Goal: Transaction & Acquisition: Obtain resource

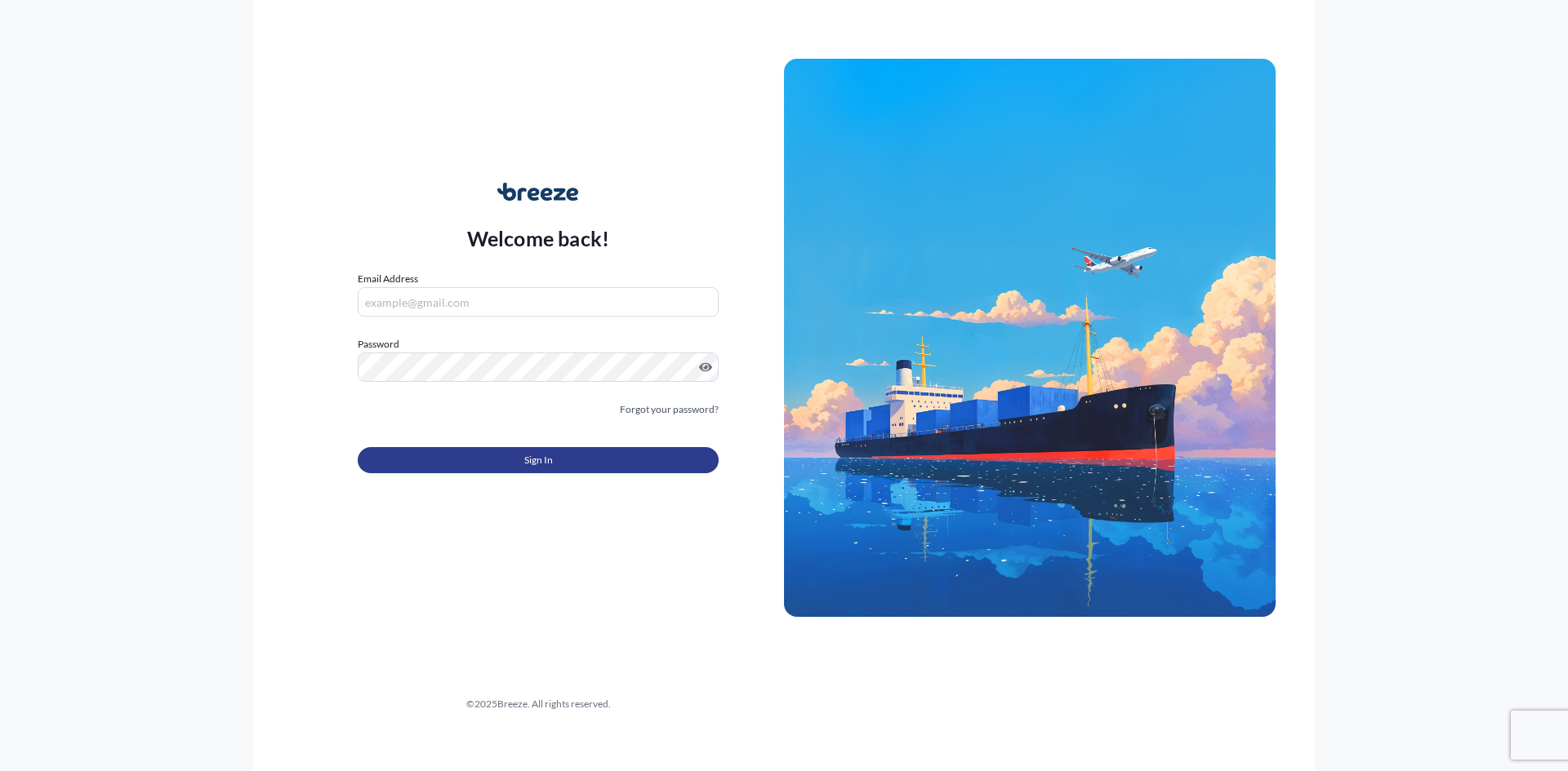
type input "[PERSON_NAME][EMAIL_ADDRESS][DOMAIN_NAME]"
click at [409, 460] on button "Sign In" at bounding box center [538, 460] width 361 height 26
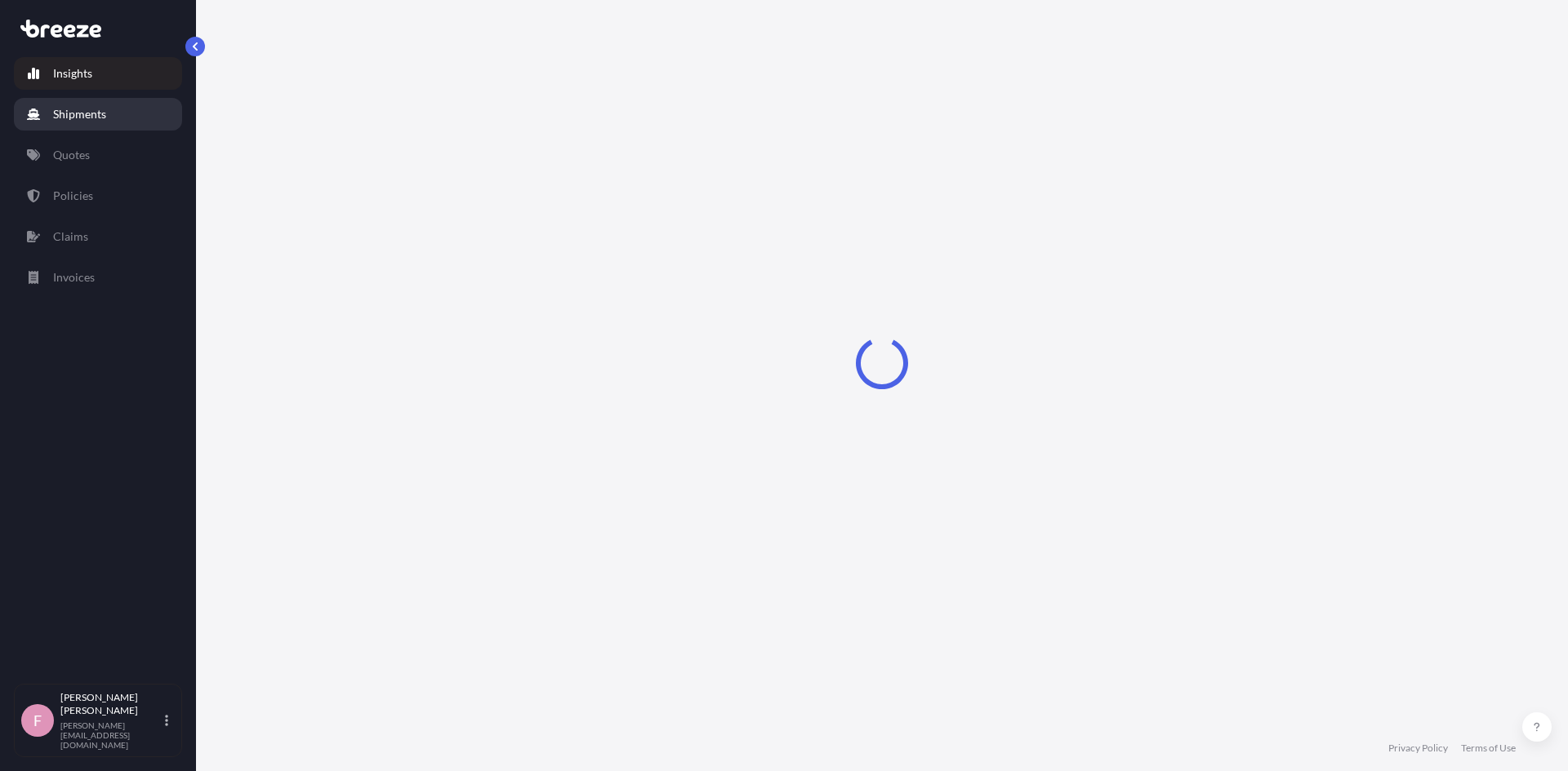
select select "2025"
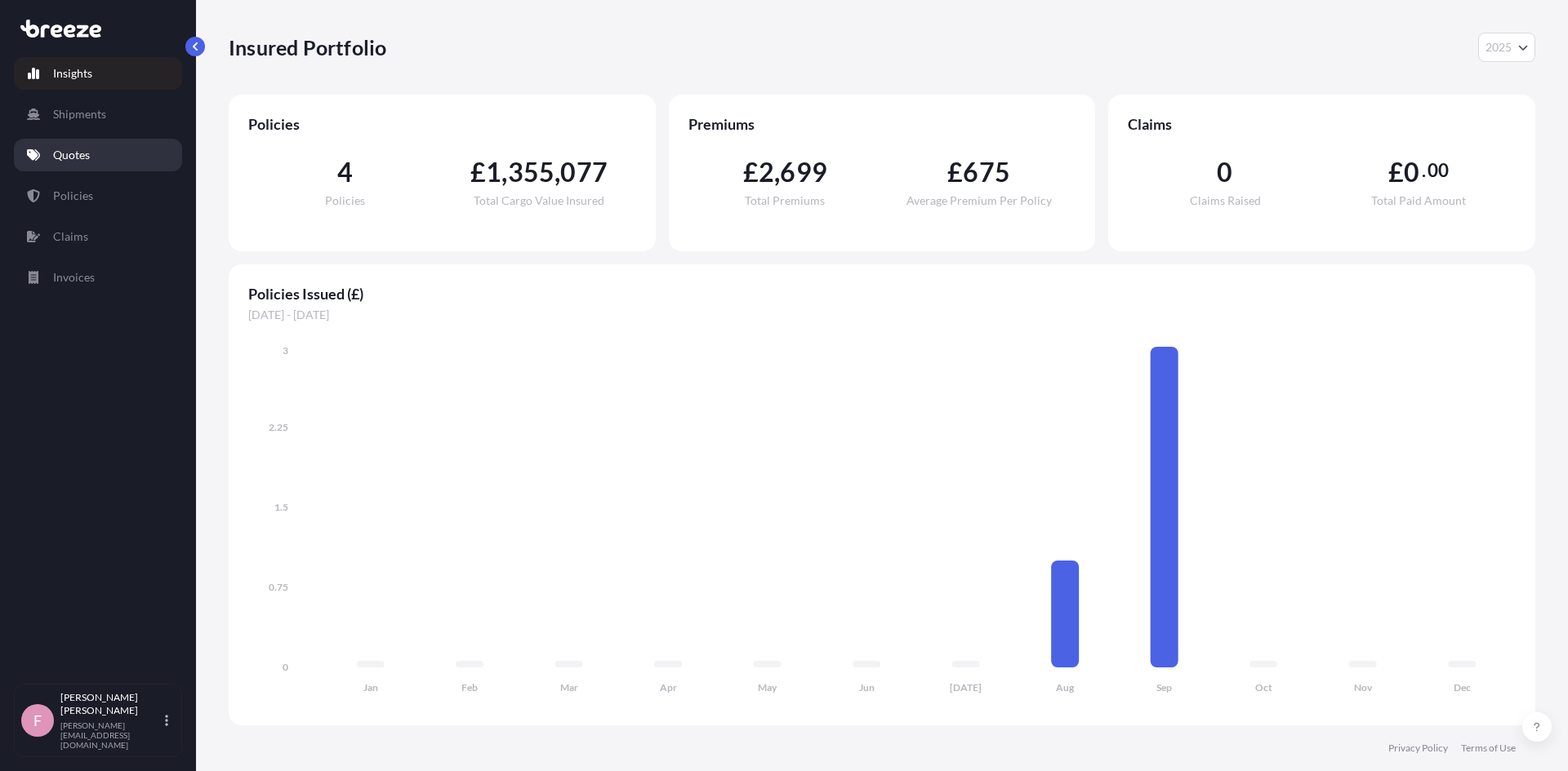
click at [76, 159] on p "Quotes" at bounding box center [71, 155] width 36 height 16
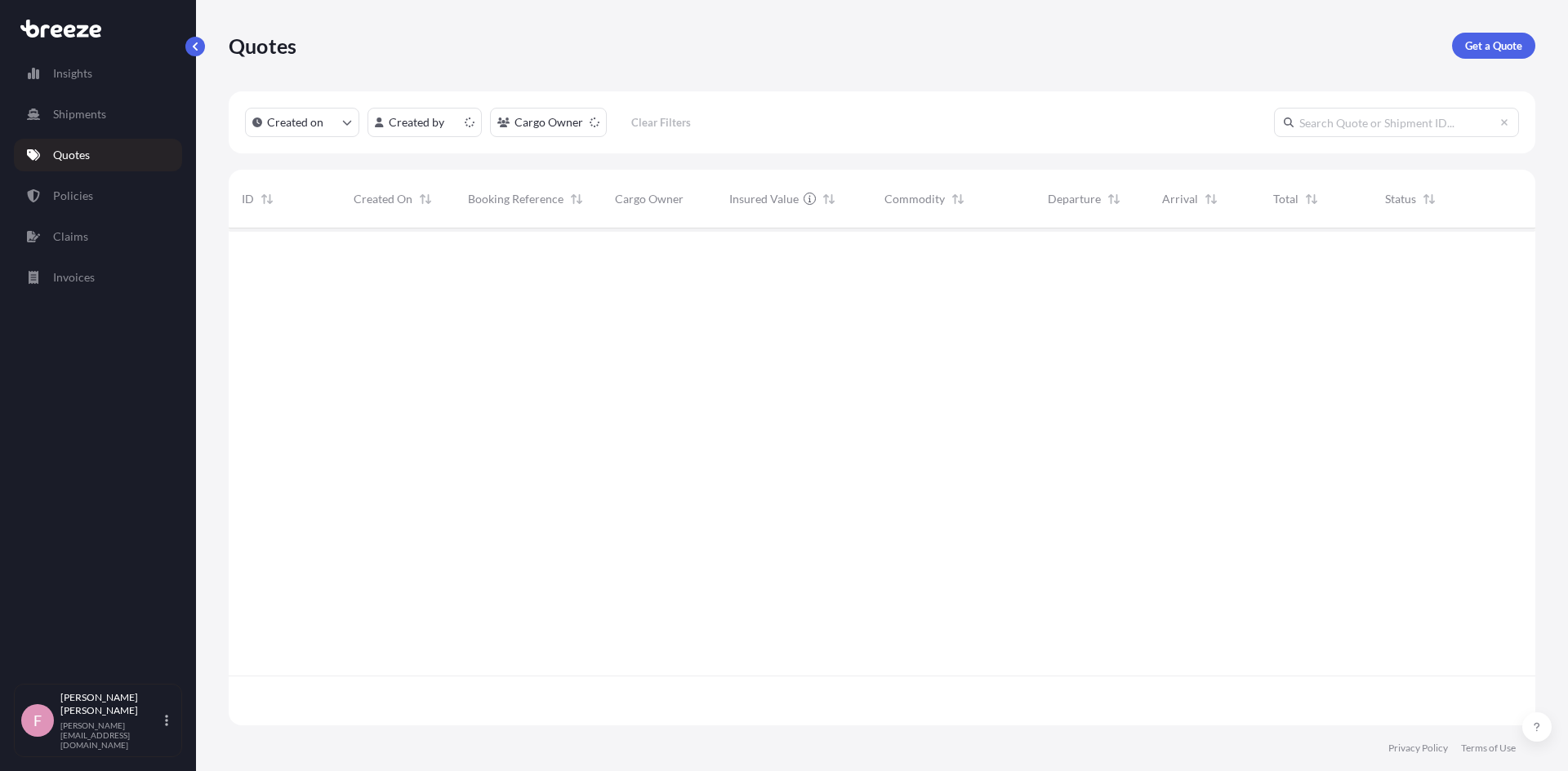
scroll to position [494, 1295]
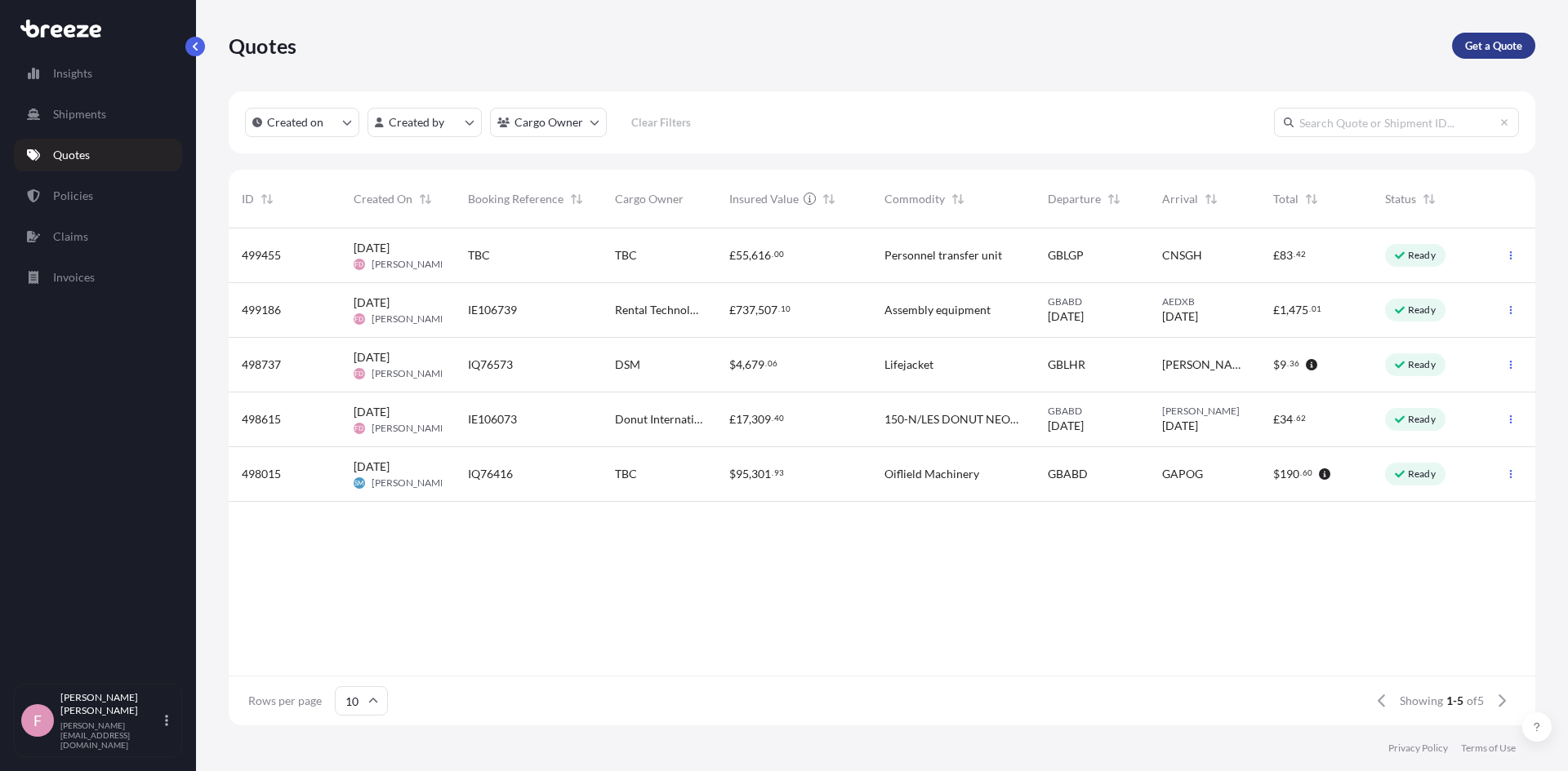
click at [1465, 51] on p "Get a Quote" at bounding box center [1494, 45] width 57 height 16
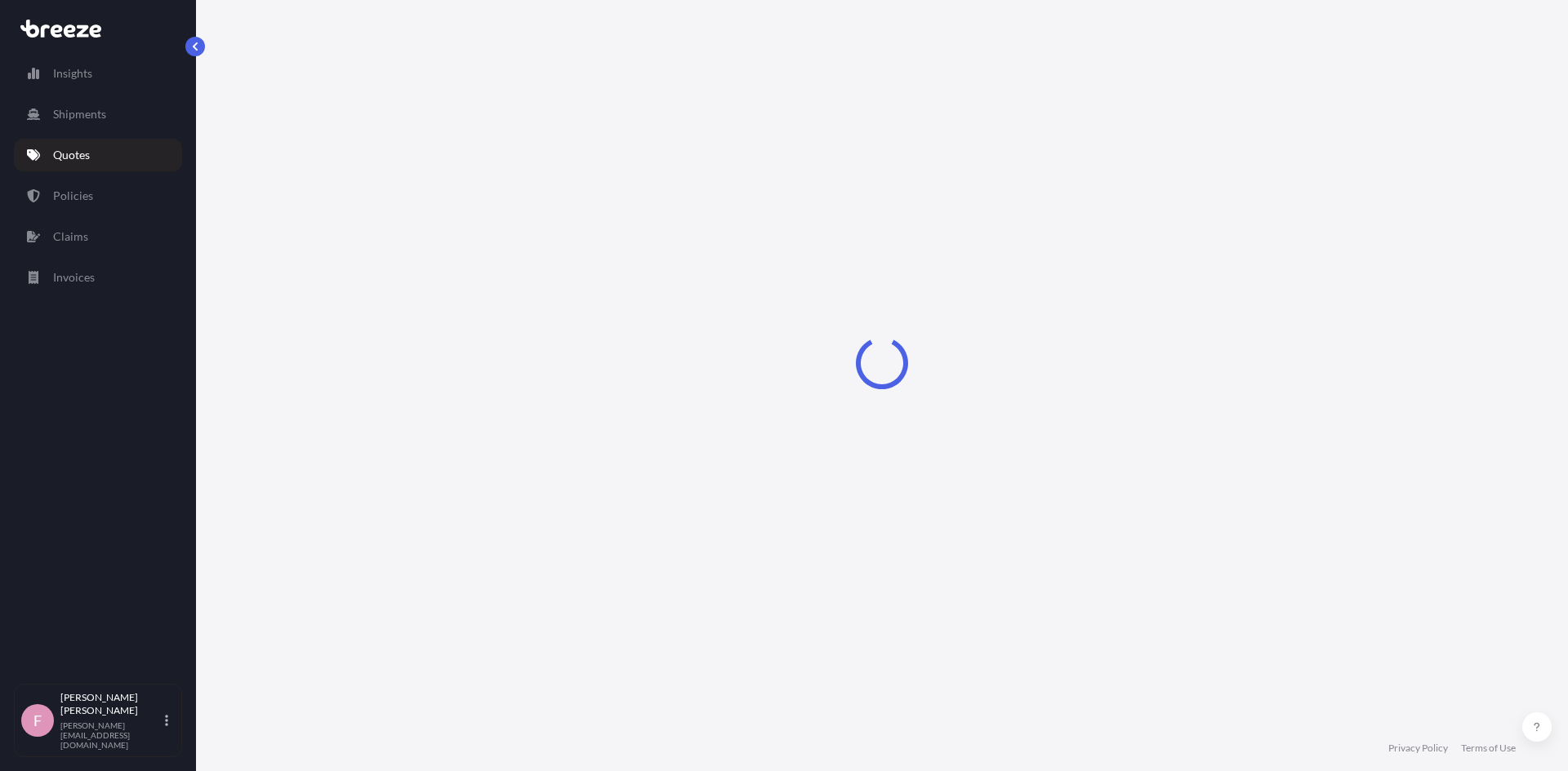
select select "Sea"
select select "1"
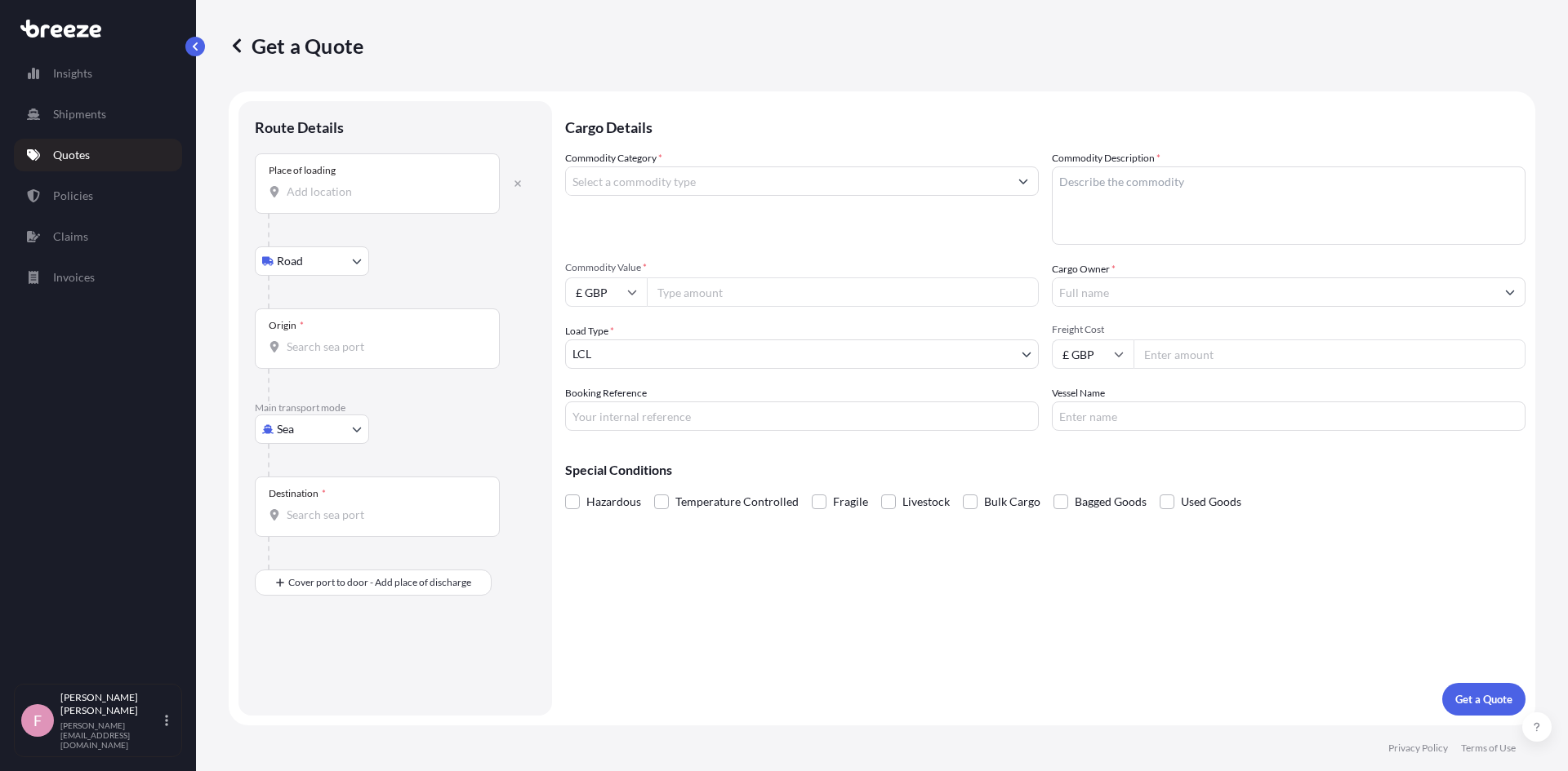
click at [377, 183] on div "Place of loading" at bounding box center [377, 183] width 245 height 61
click at [377, 183] on input "Place of loading" at bounding box center [383, 192] width 193 height 16
type input "A"
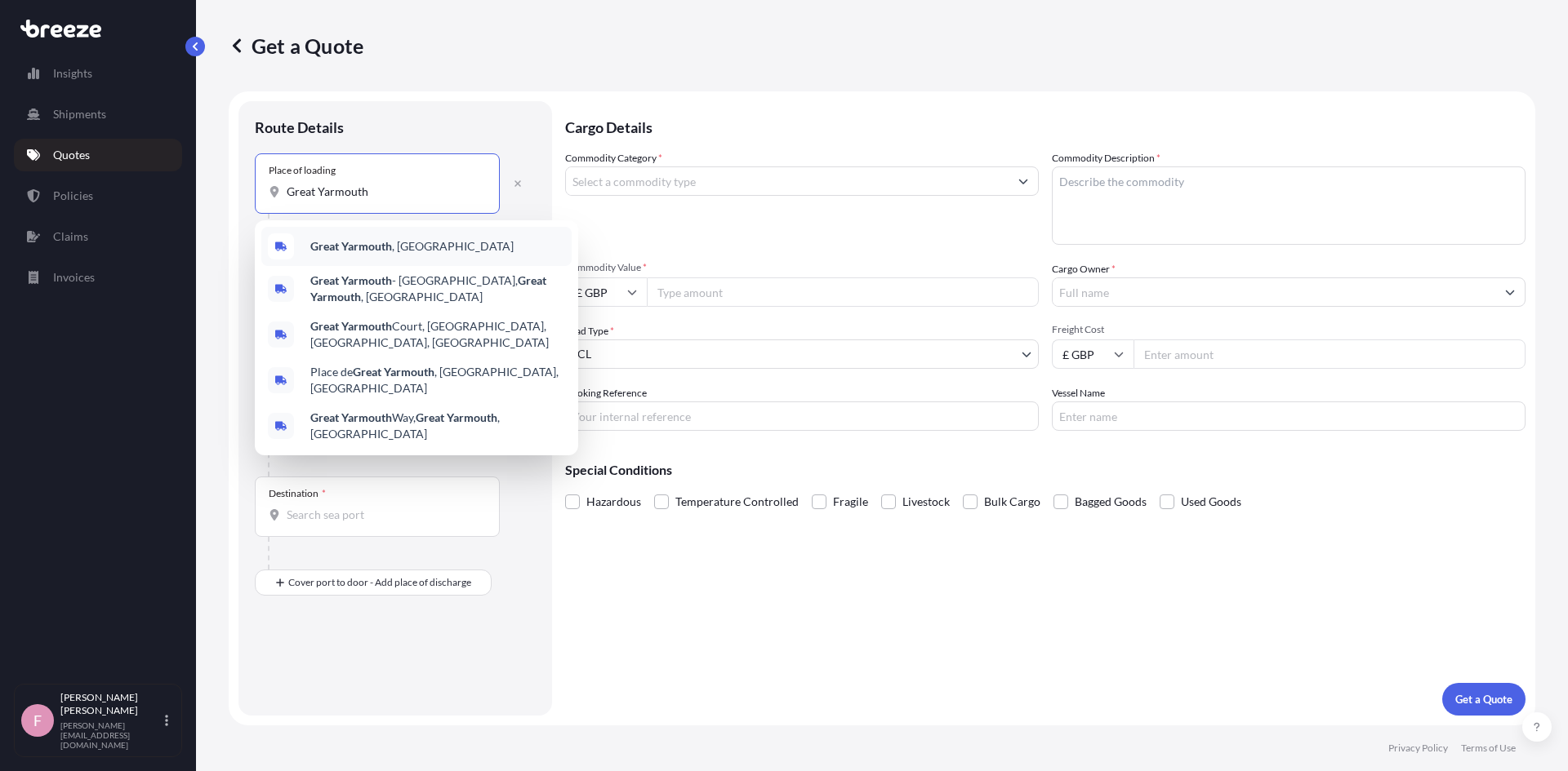
click at [369, 248] on b "Great Yarmouth" at bounding box center [352, 245] width 82 height 14
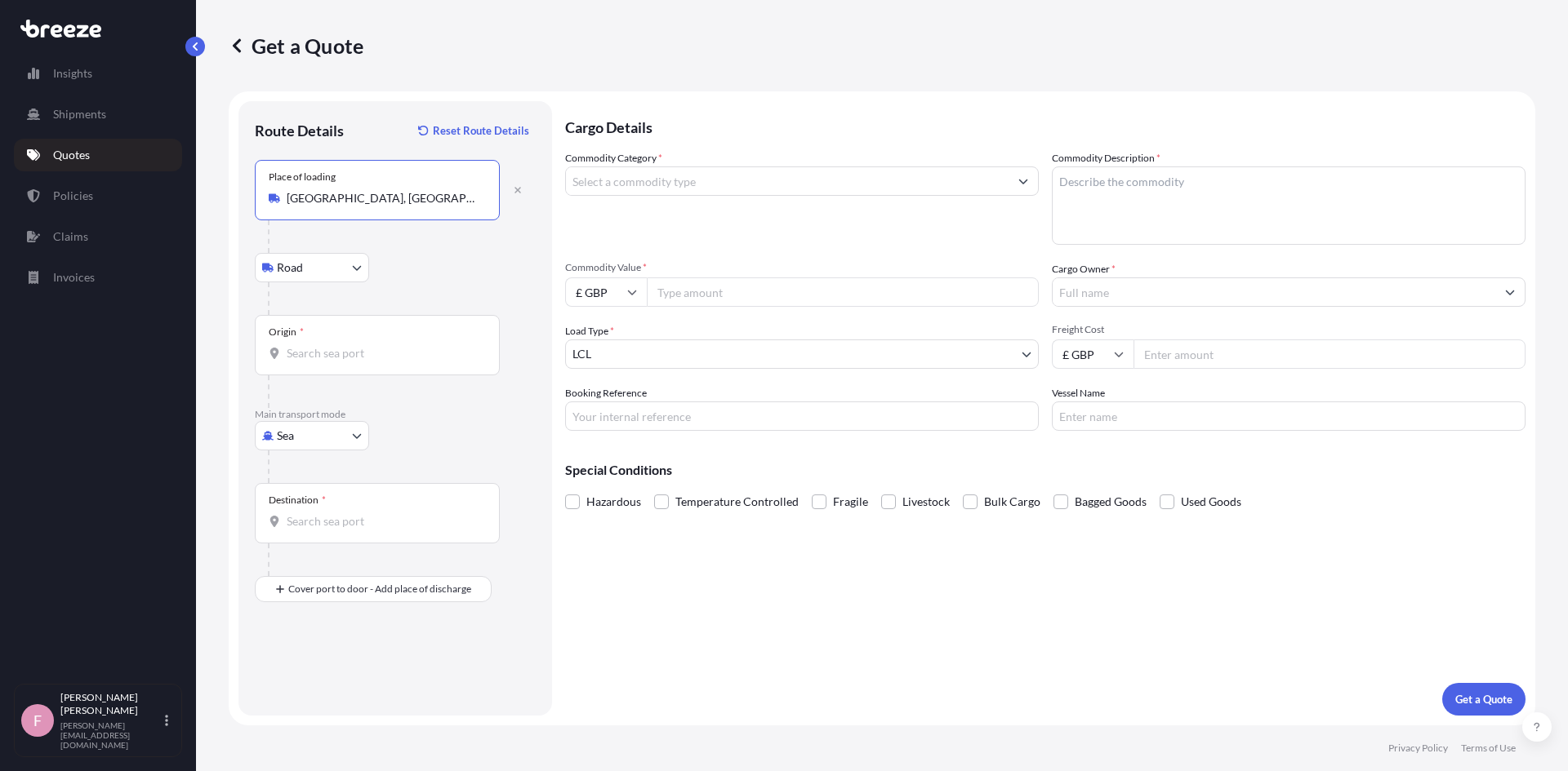
type input "[GEOGRAPHIC_DATA], [GEOGRAPHIC_DATA]"
click at [312, 350] on input "Origin *" at bounding box center [383, 353] width 193 height 16
drag, startPoint x: 311, startPoint y: 351, endPoint x: 260, endPoint y: 349, distance: 51.0
click at [260, 349] on div "Origin * [GEOGRAPHIC_DATA]" at bounding box center [377, 345] width 245 height 61
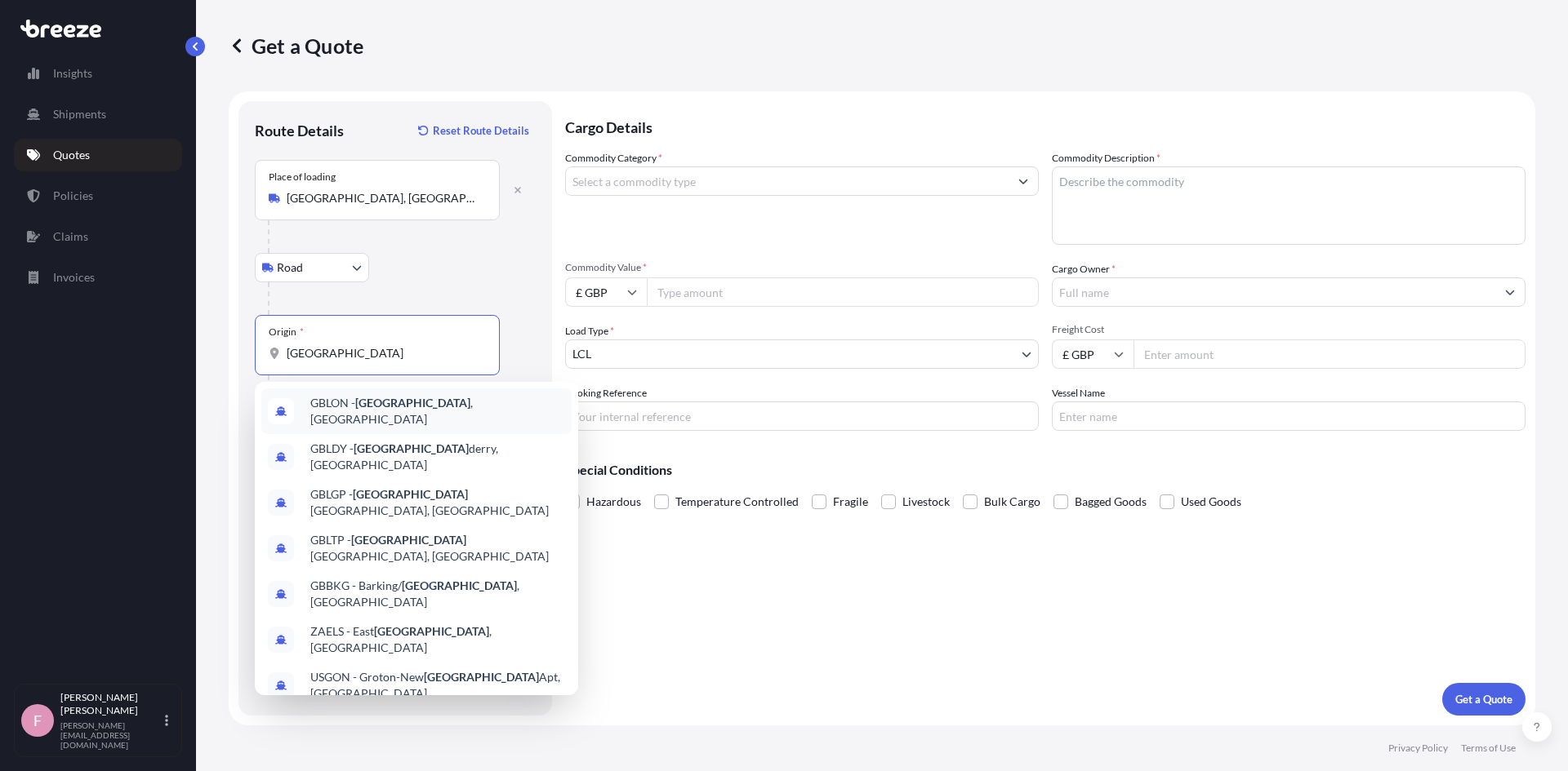
click at [436, 410] on span "GBLON - [GEOGRAPHIC_DATA] , [GEOGRAPHIC_DATA]" at bounding box center [438, 411] width 254 height 33
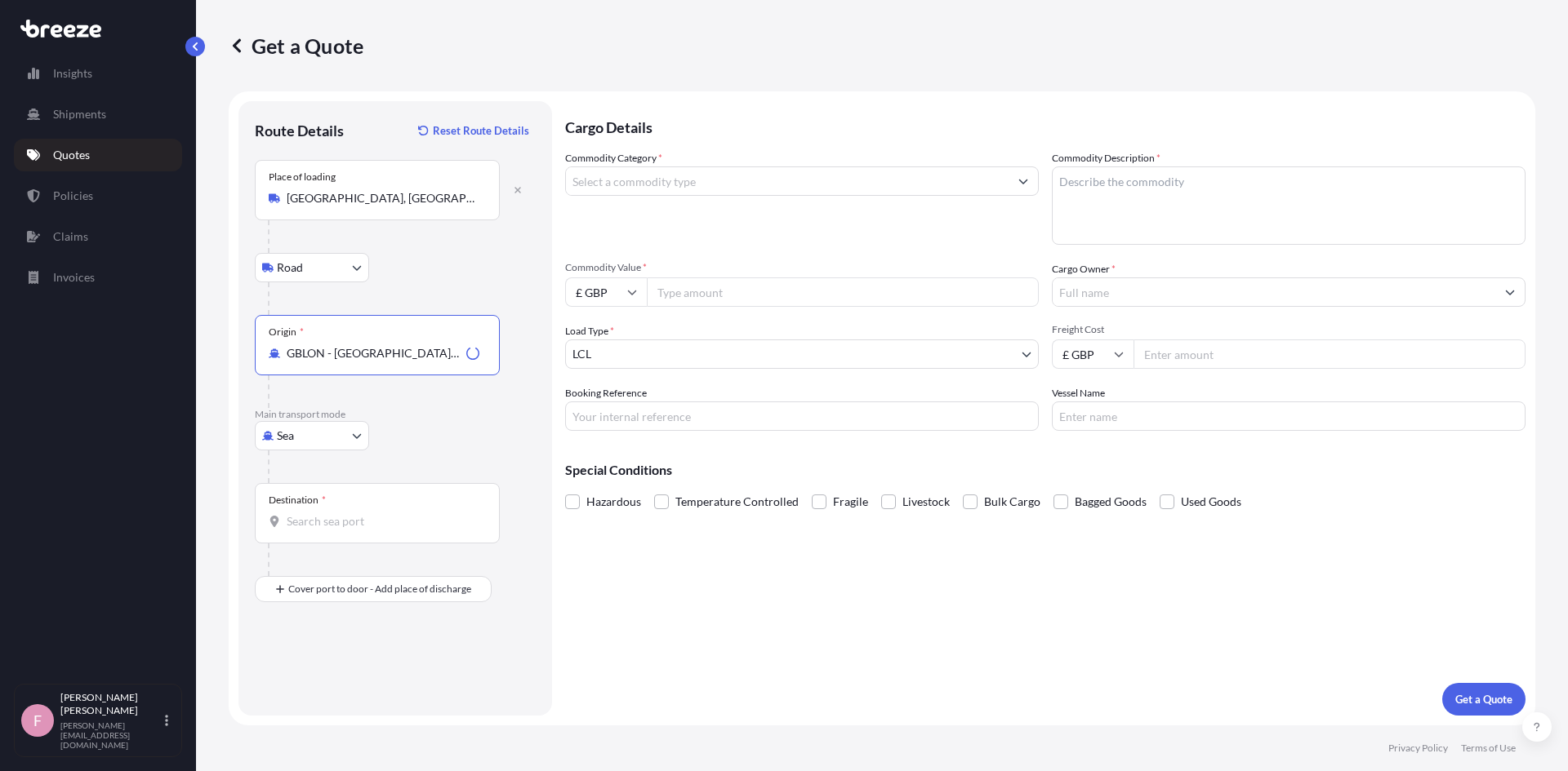
type input "GBLON - [GEOGRAPHIC_DATA], [GEOGRAPHIC_DATA]"
click at [334, 439] on body "10 options available. Insights Shipments Quotes Policies Claims Invoices F [PER…" at bounding box center [784, 385] width 1568 height 771
click at [311, 500] on div "Air" at bounding box center [312, 508] width 101 height 29
select select "Air"
click at [349, 511] on div "Destination *" at bounding box center [377, 513] width 245 height 61
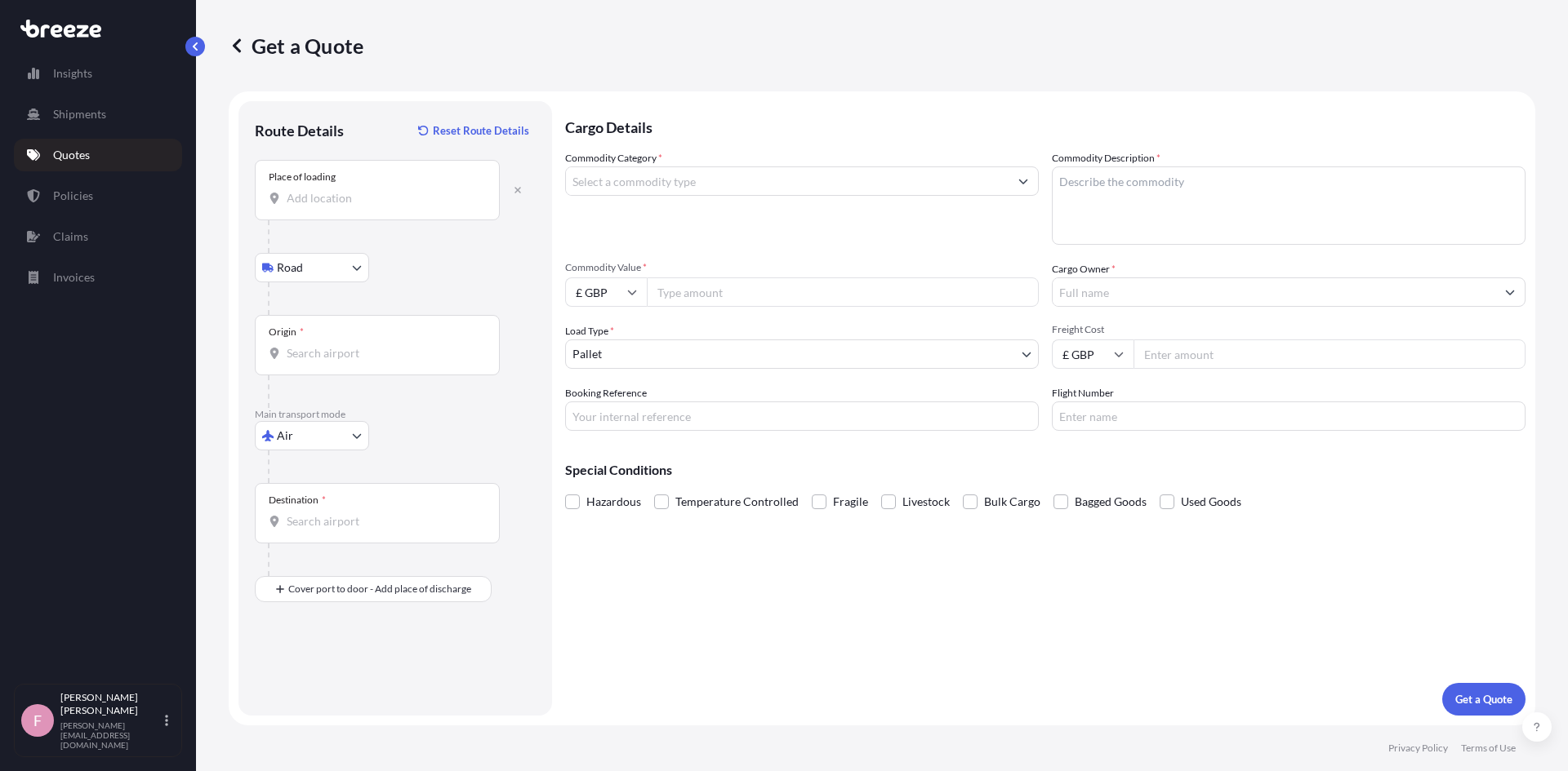
click at [349, 513] on input "Destination *" at bounding box center [383, 521] width 193 height 16
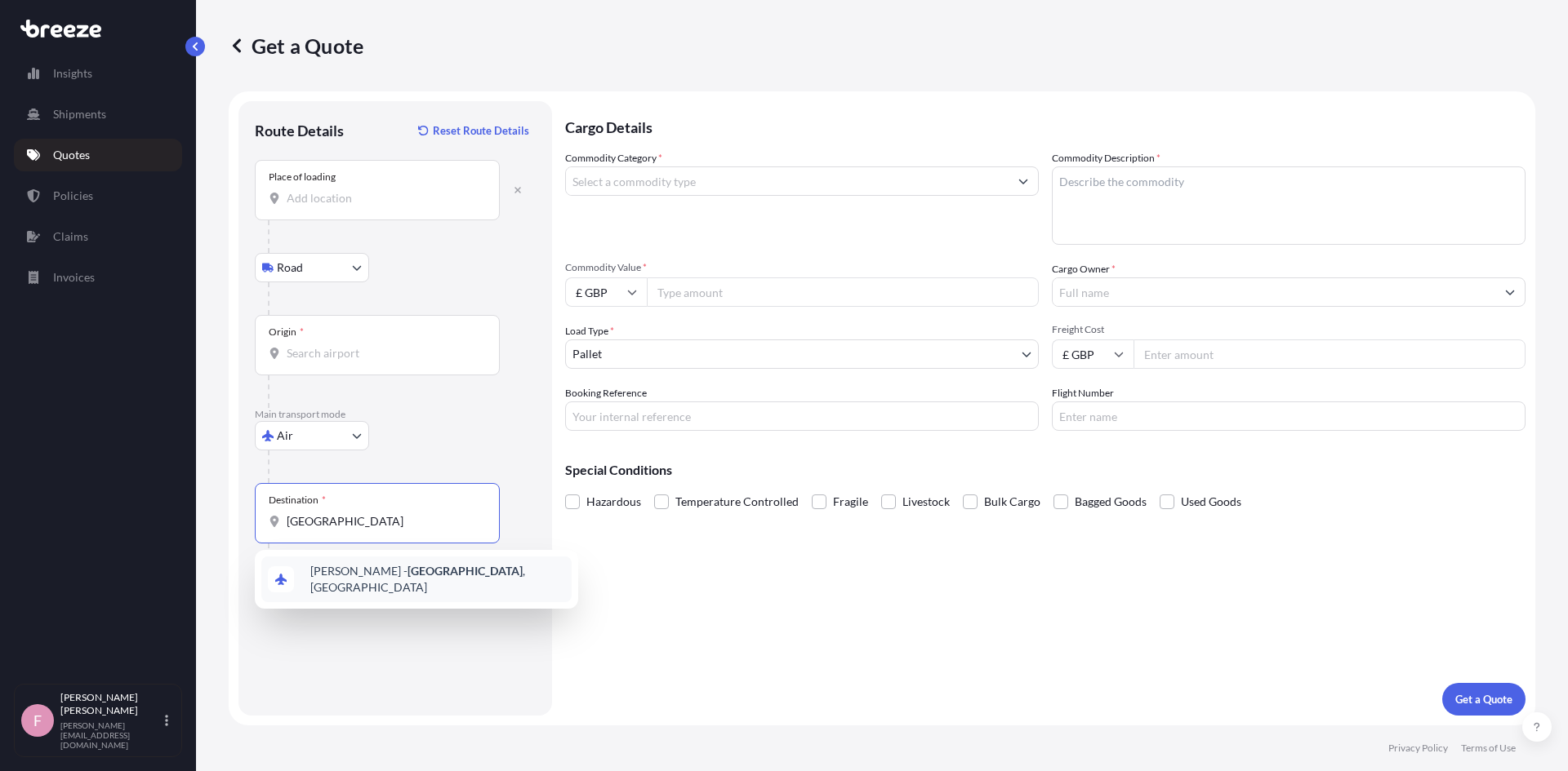
click at [353, 577] on span "[PERSON_NAME] - [GEOGRAPHIC_DATA] , [GEOGRAPHIC_DATA]" at bounding box center [438, 579] width 254 height 33
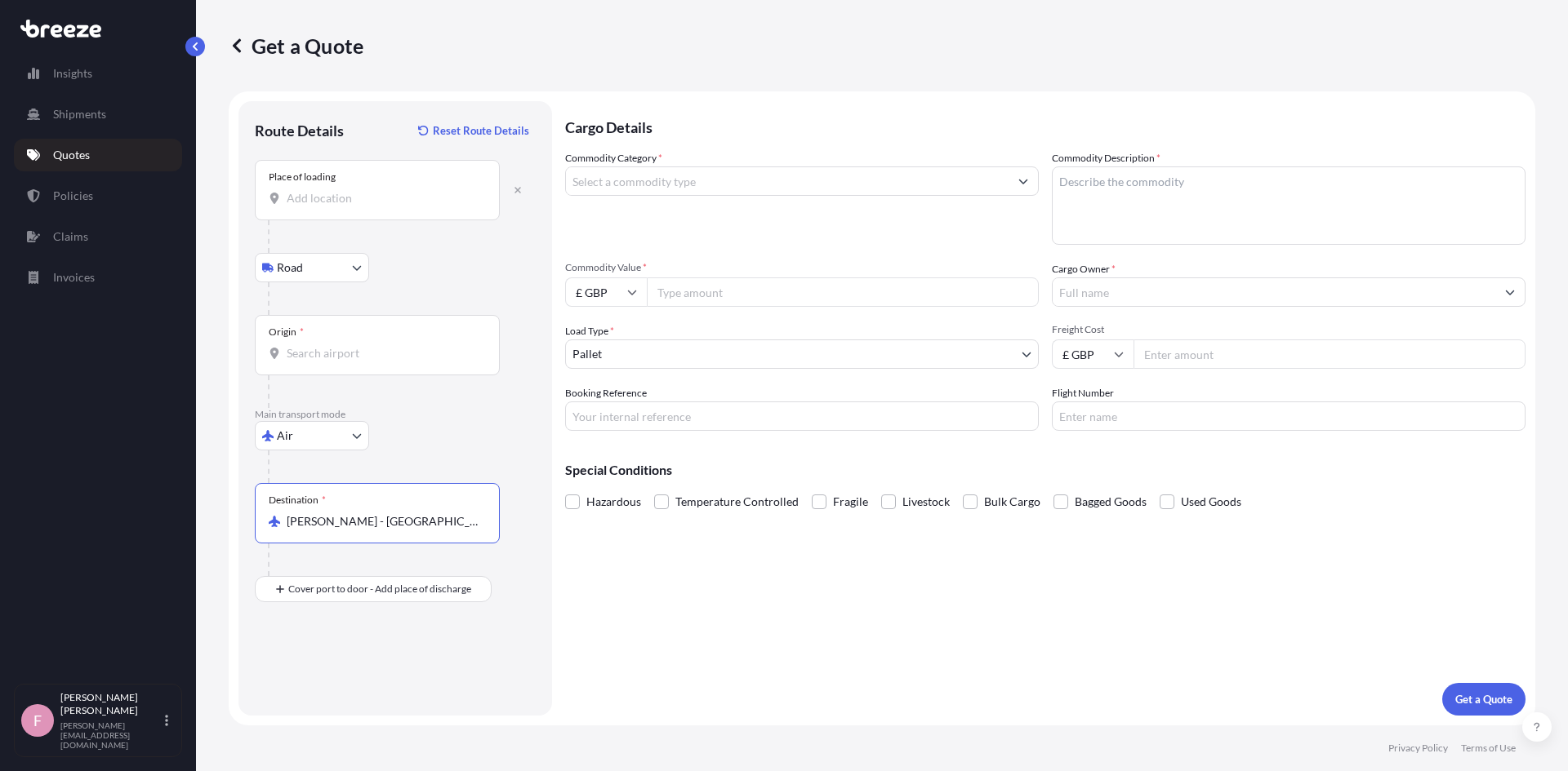
type input "[PERSON_NAME] - [GEOGRAPHIC_DATA], [GEOGRAPHIC_DATA]"
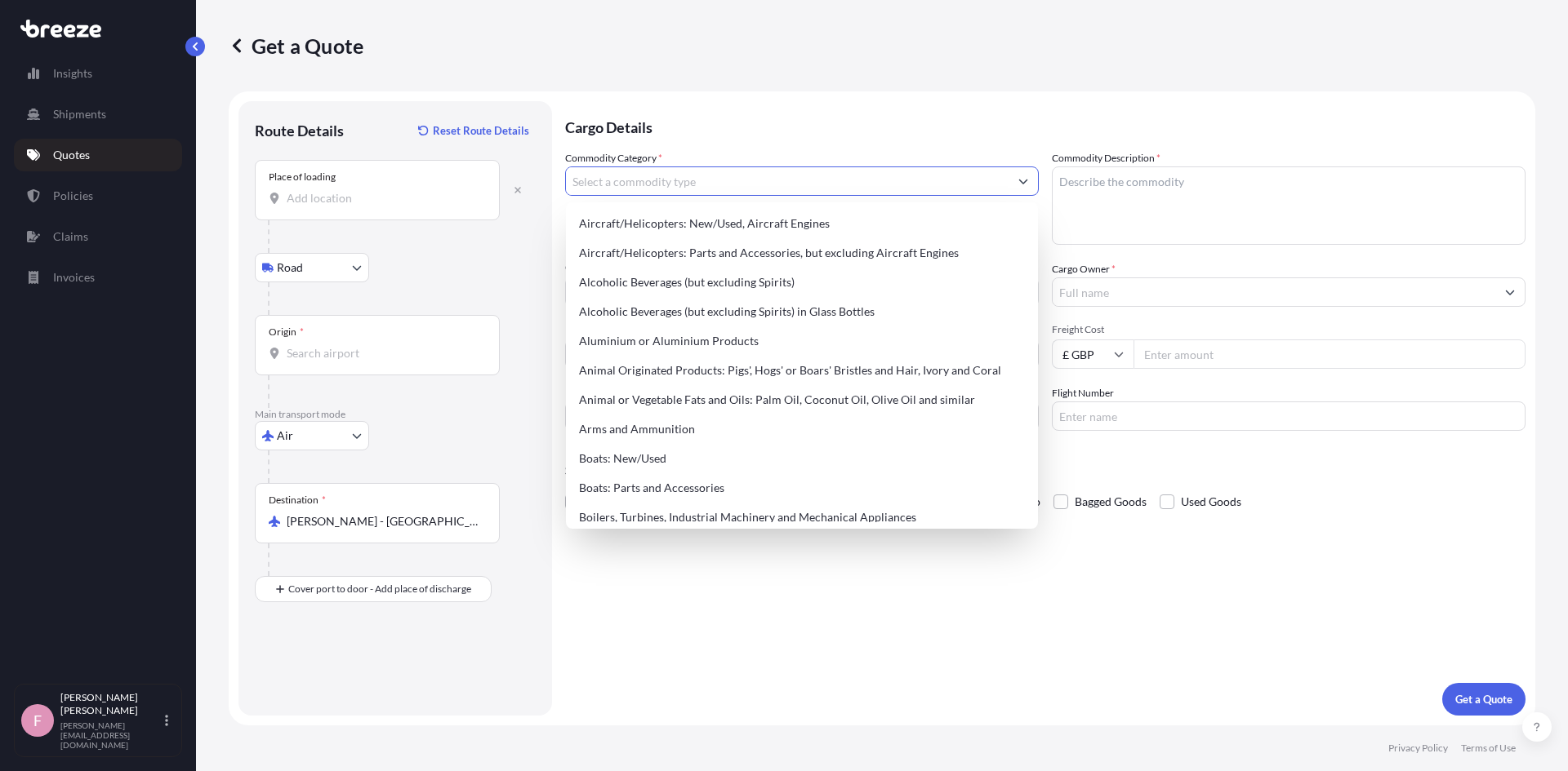
click at [675, 180] on input "Commodity Category *" at bounding box center [787, 181] width 442 height 29
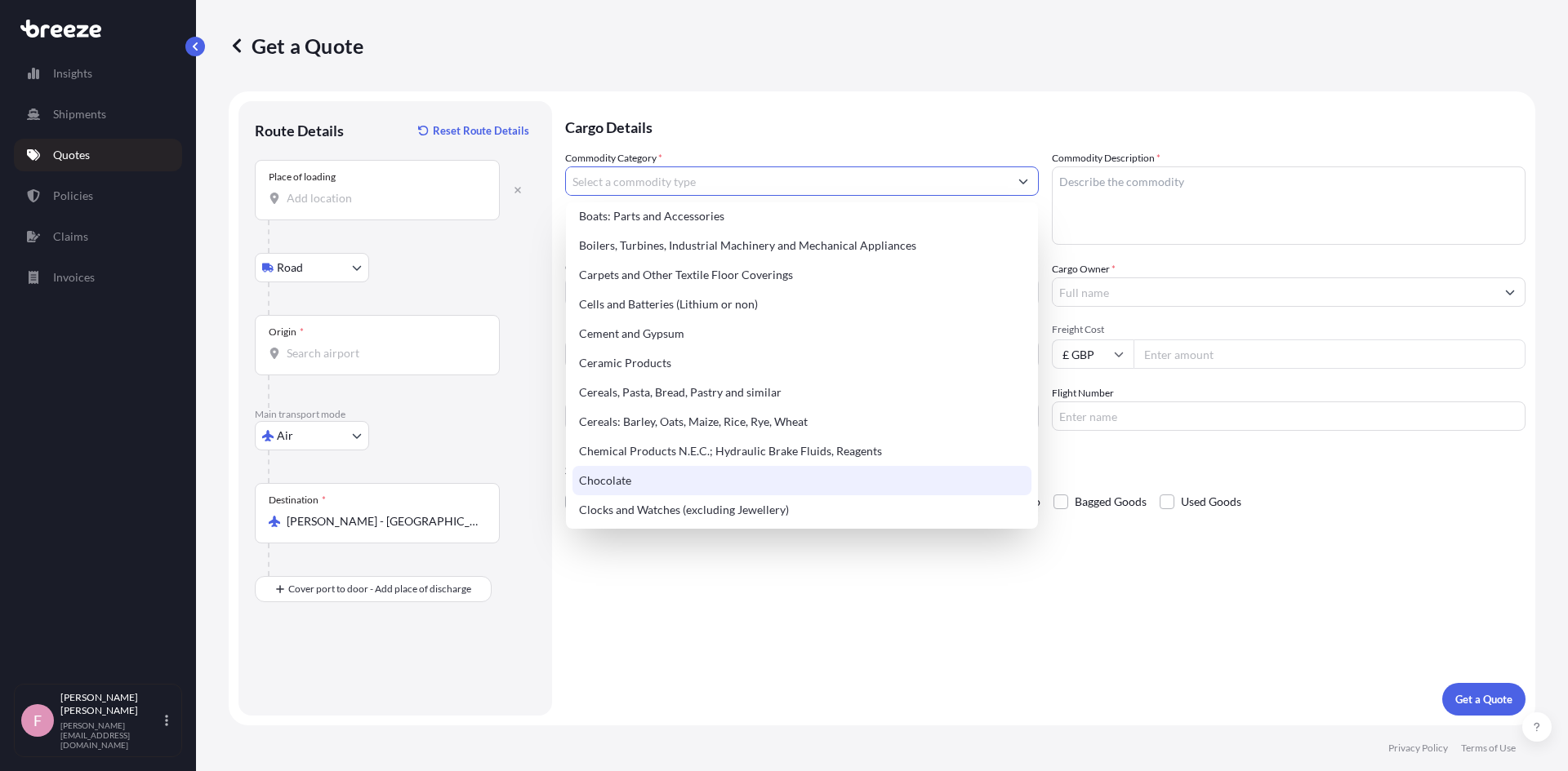
scroll to position [816, 0]
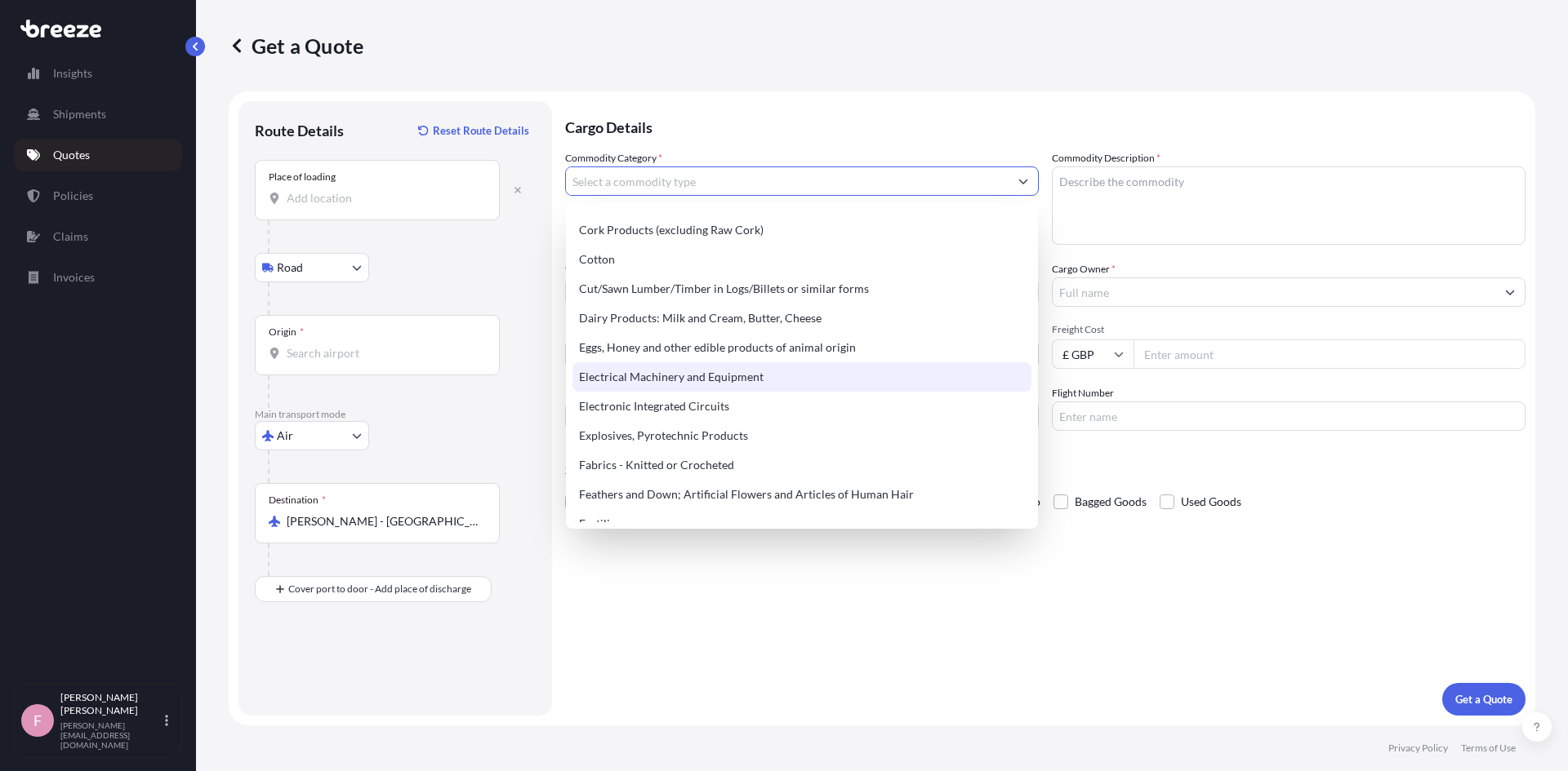
click at [713, 371] on div "Electrical Machinery and Equipment" at bounding box center [801, 377] width 459 height 29
type input "Electrical Machinery and Equipment"
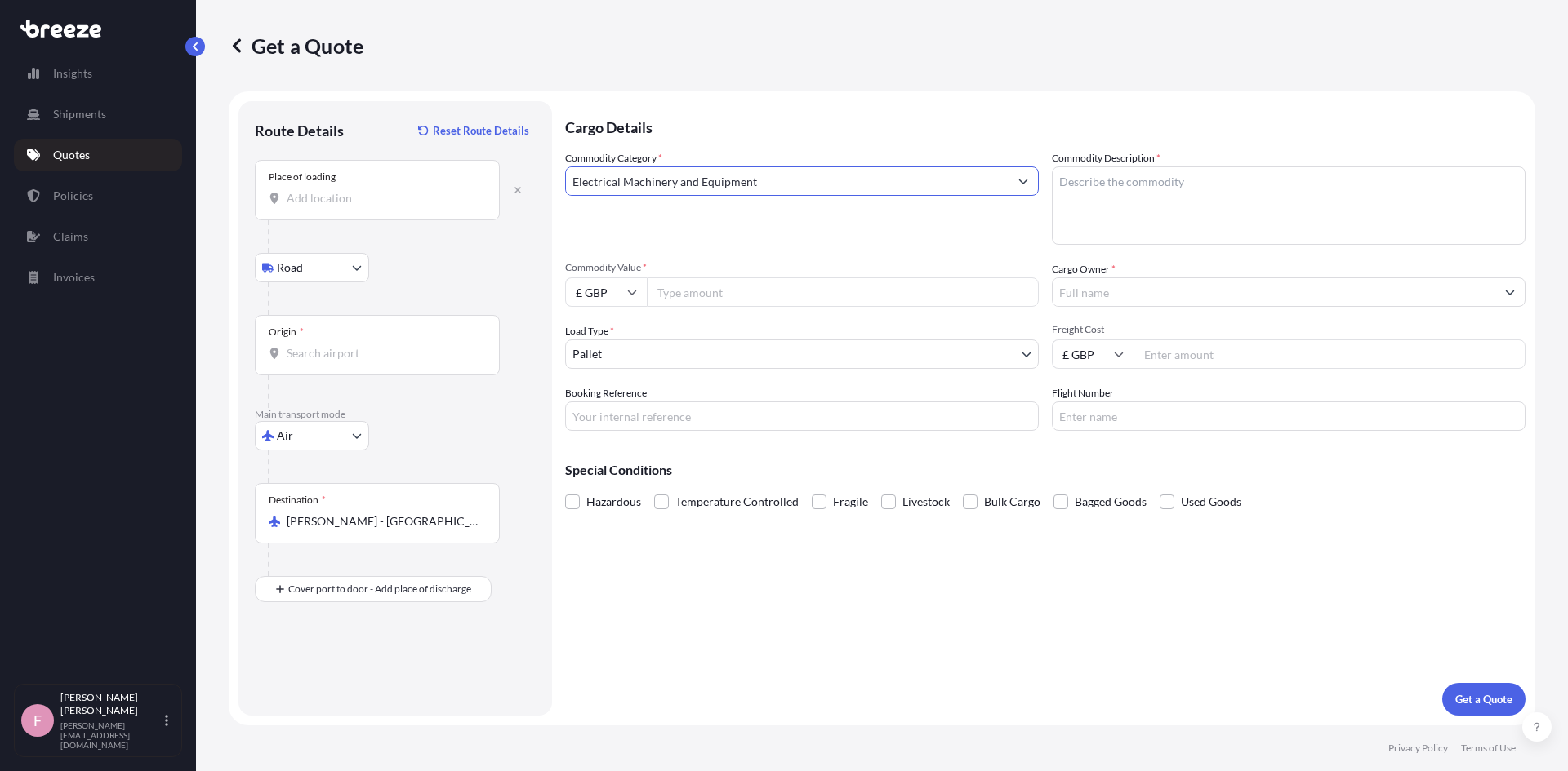
click at [1213, 182] on textarea "Commodity Description *" at bounding box center [1288, 205] width 473 height 78
type textarea "TBC"
click at [732, 299] on input "Commodity Value *" at bounding box center [842, 292] width 392 height 29
type input "24215"
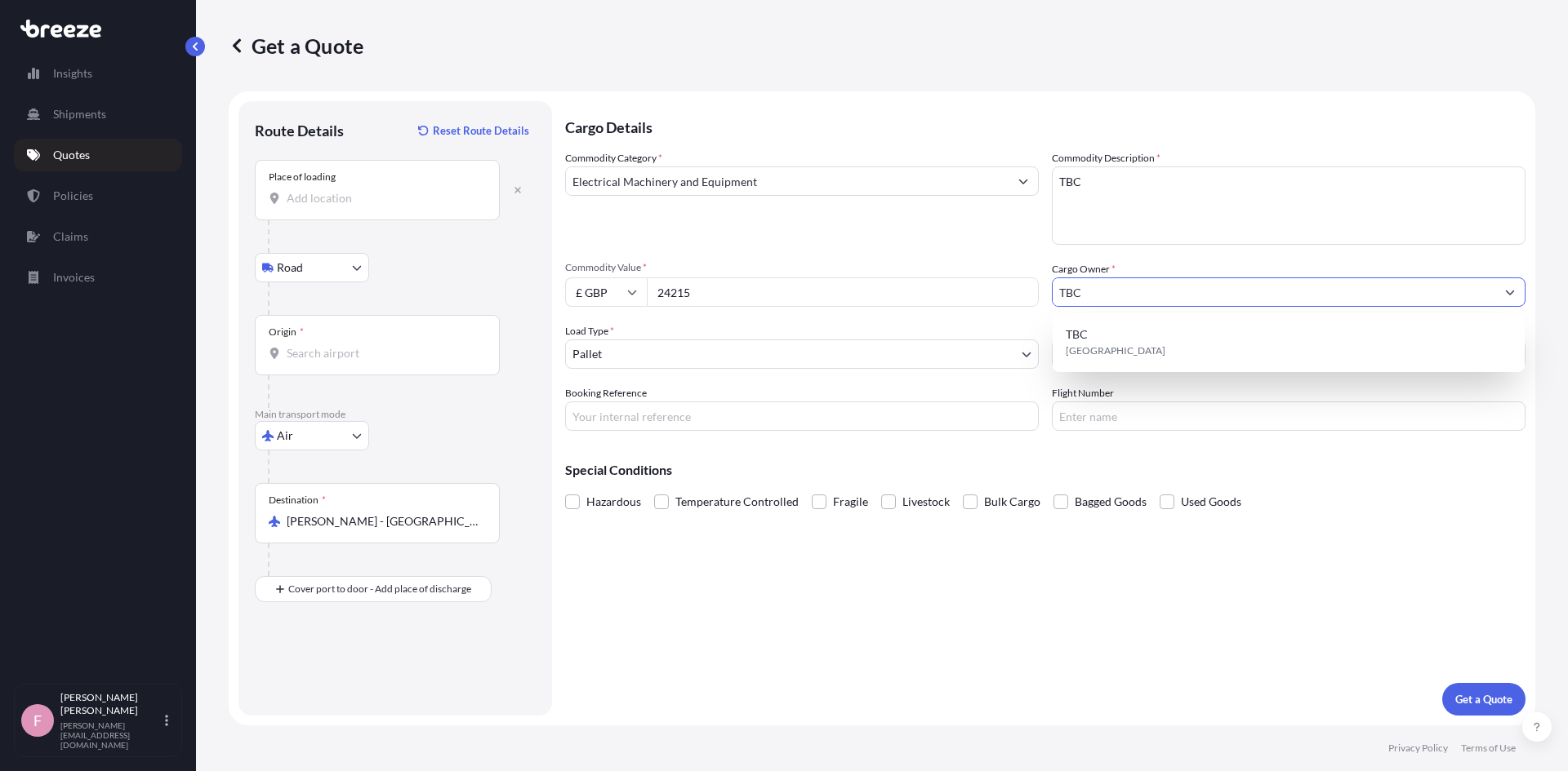
type input "TBC"
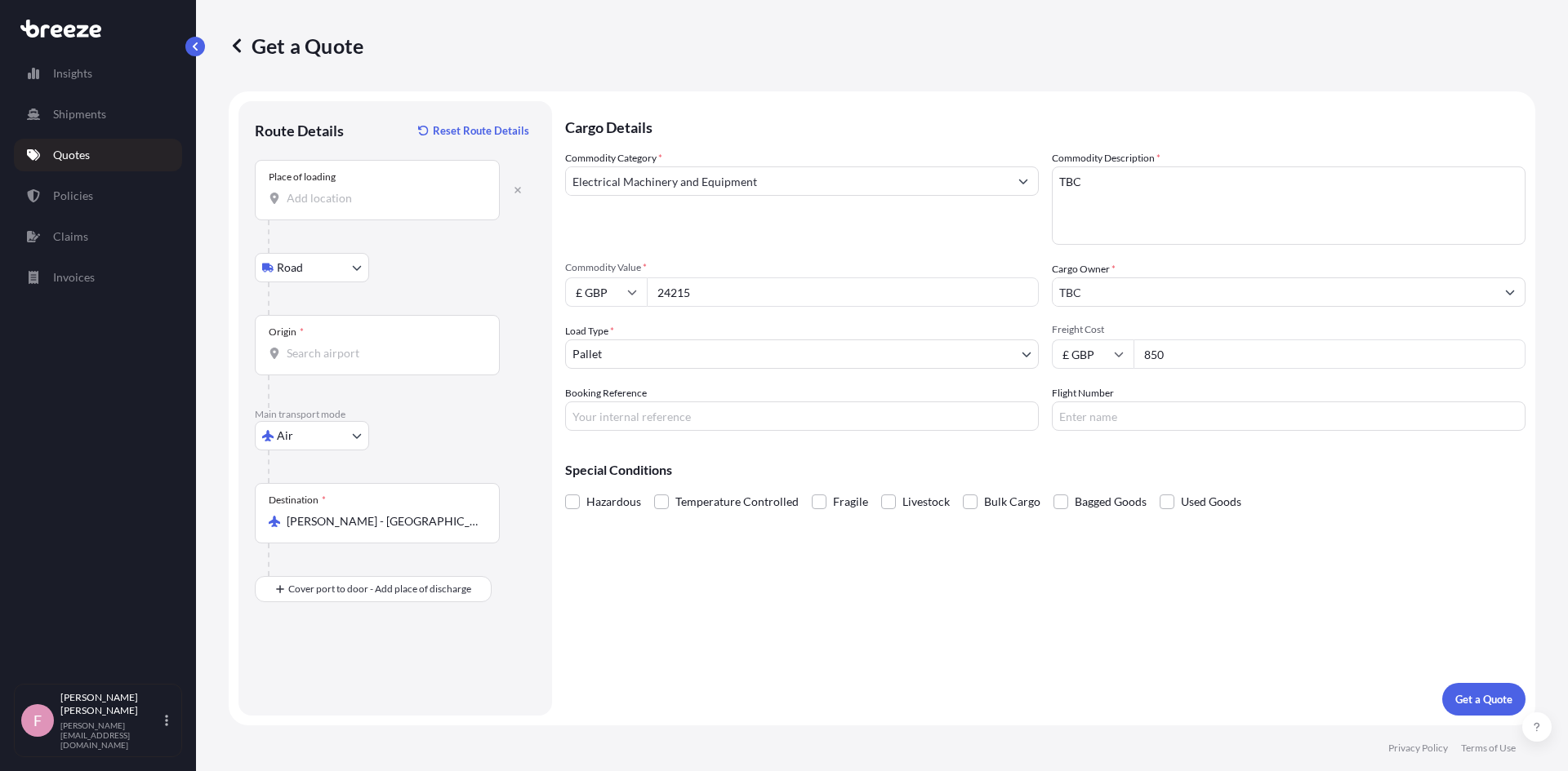
type input "850"
type input "IQ76730"
type input "TBC"
click at [1463, 701] on p "Get a Quote" at bounding box center [1484, 699] width 57 height 16
click at [353, 190] on input "Place of loading Please select a place of loading" at bounding box center [383, 198] width 193 height 16
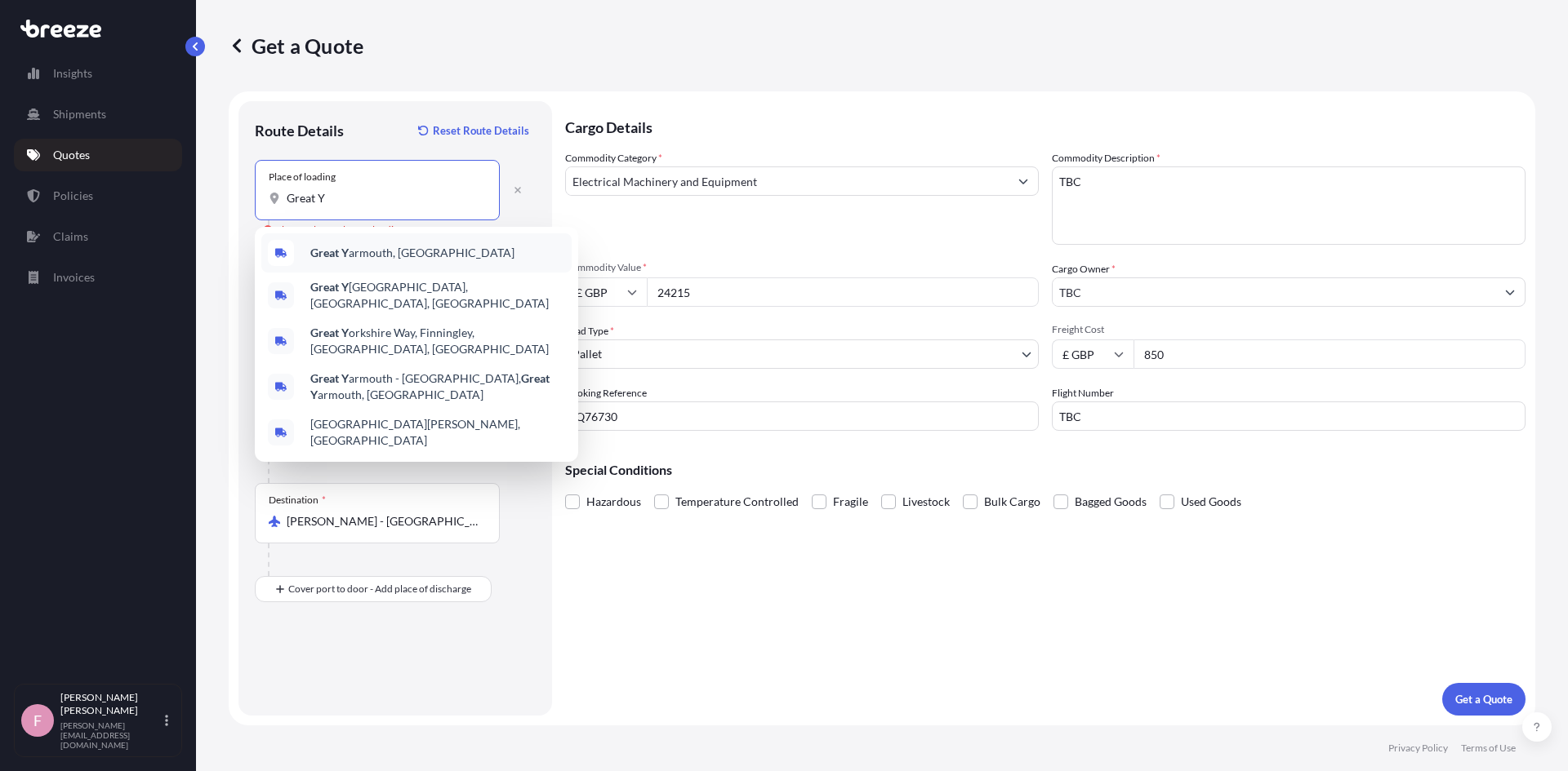
click at [369, 247] on span "Great Y armouth, [GEOGRAPHIC_DATA]" at bounding box center [412, 253] width 204 height 16
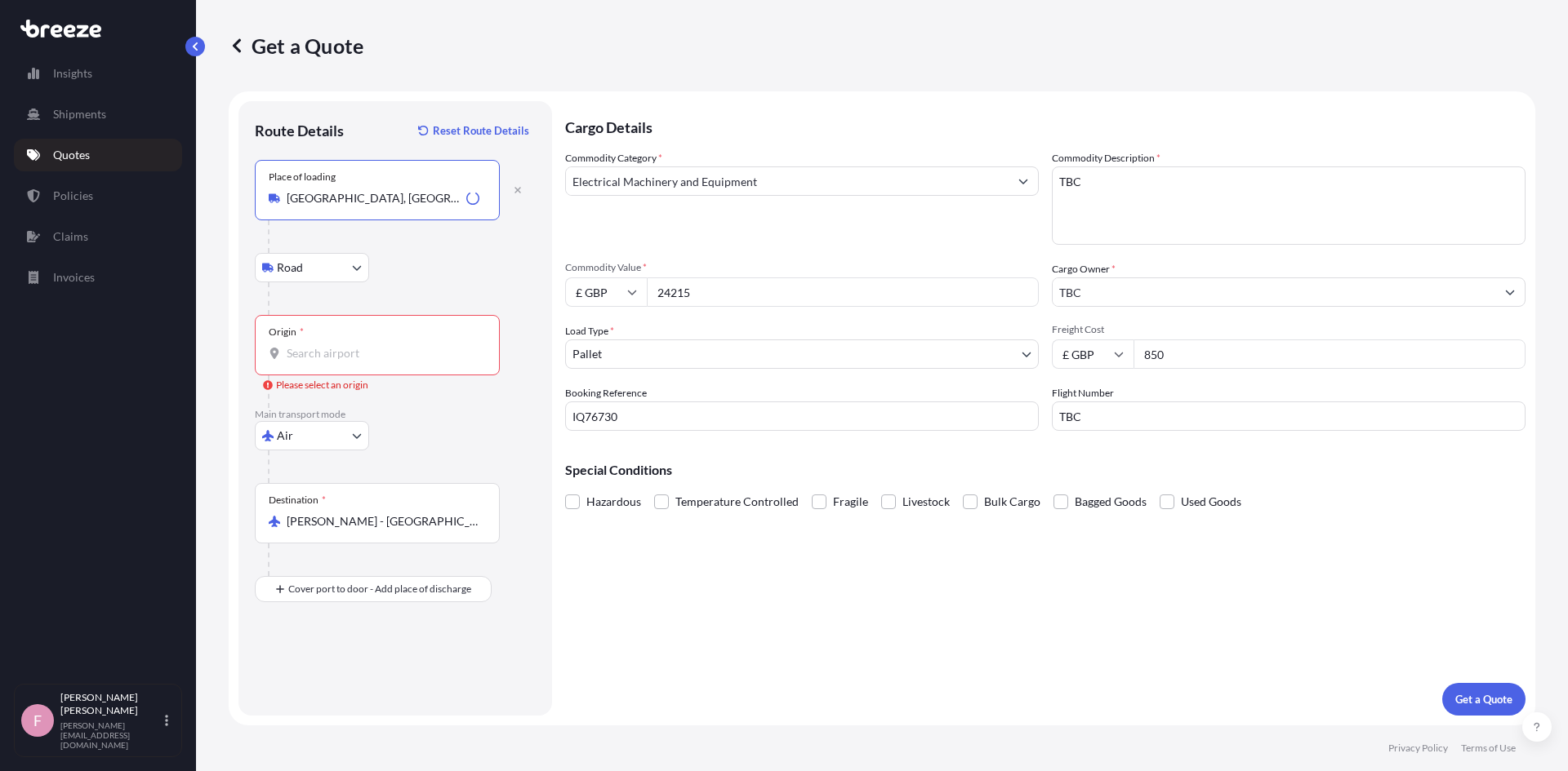
type input "[GEOGRAPHIC_DATA], [GEOGRAPHIC_DATA]"
click at [347, 361] on input "Origin * Please select an origin" at bounding box center [383, 353] width 193 height 16
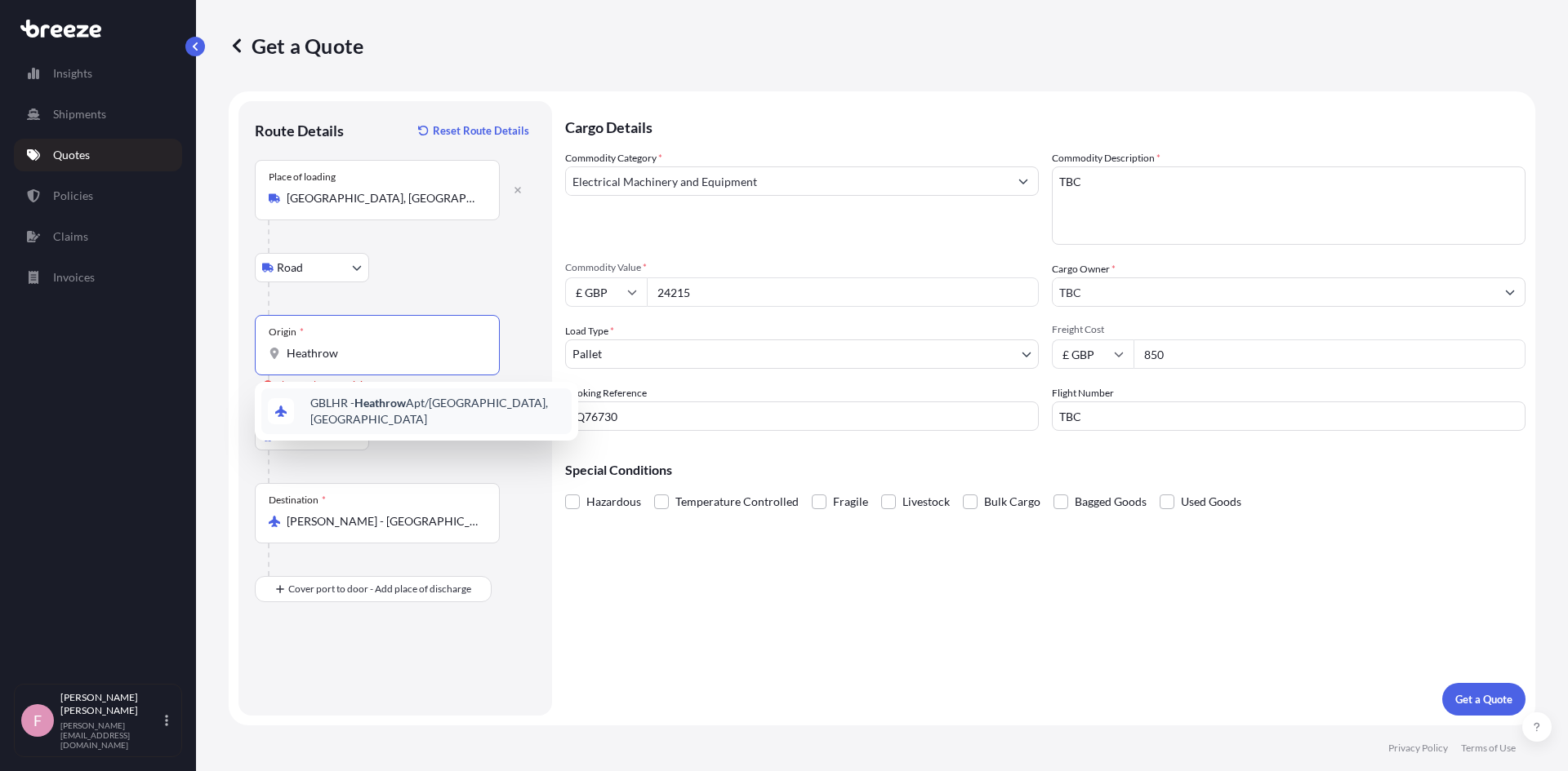
click at [357, 397] on div "GBLHR - Heathrow Apt/[GEOGRAPHIC_DATA], [GEOGRAPHIC_DATA]" at bounding box center [417, 411] width 311 height 45
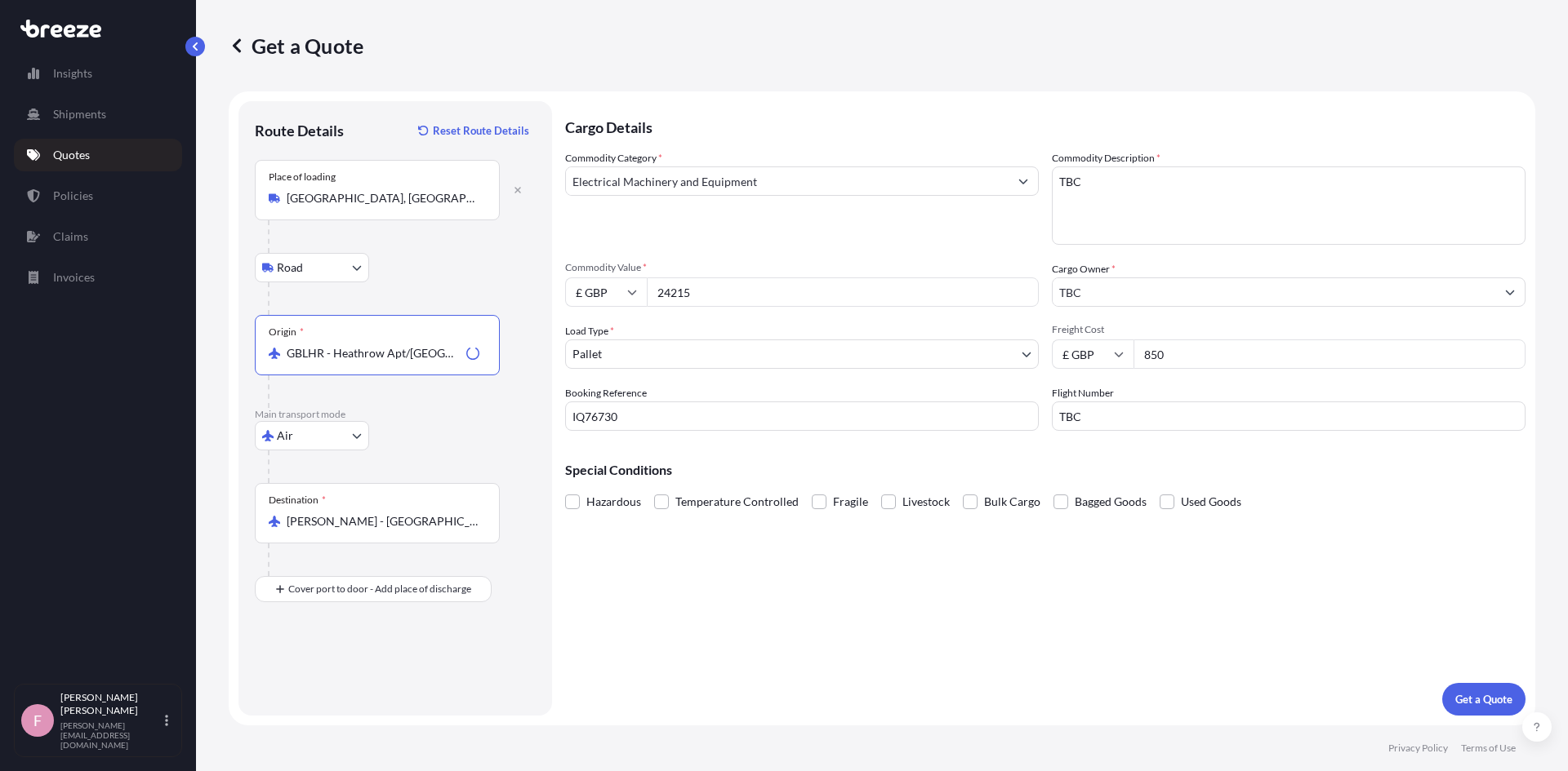
type input "GBLHR - Heathrow Apt/[GEOGRAPHIC_DATA], [GEOGRAPHIC_DATA]"
click at [1000, 635] on div "Cargo Details Commodity Category * Electrical Machinery and Equipment Commodity…" at bounding box center [1045, 408] width 960 height 615
click at [1477, 695] on p "Get a Quote" at bounding box center [1484, 699] width 57 height 16
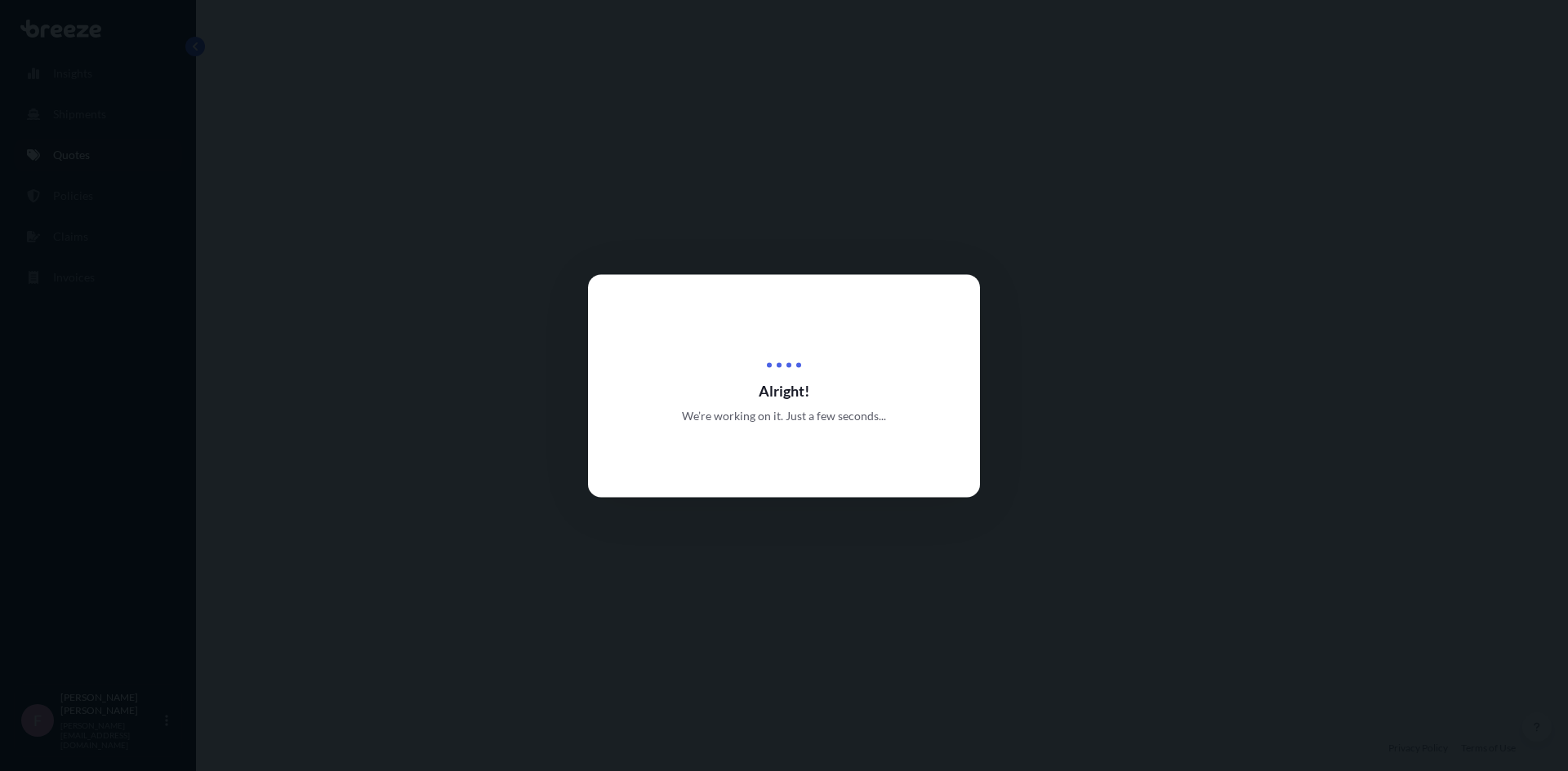
select select "Road"
select select "Air"
select select "1"
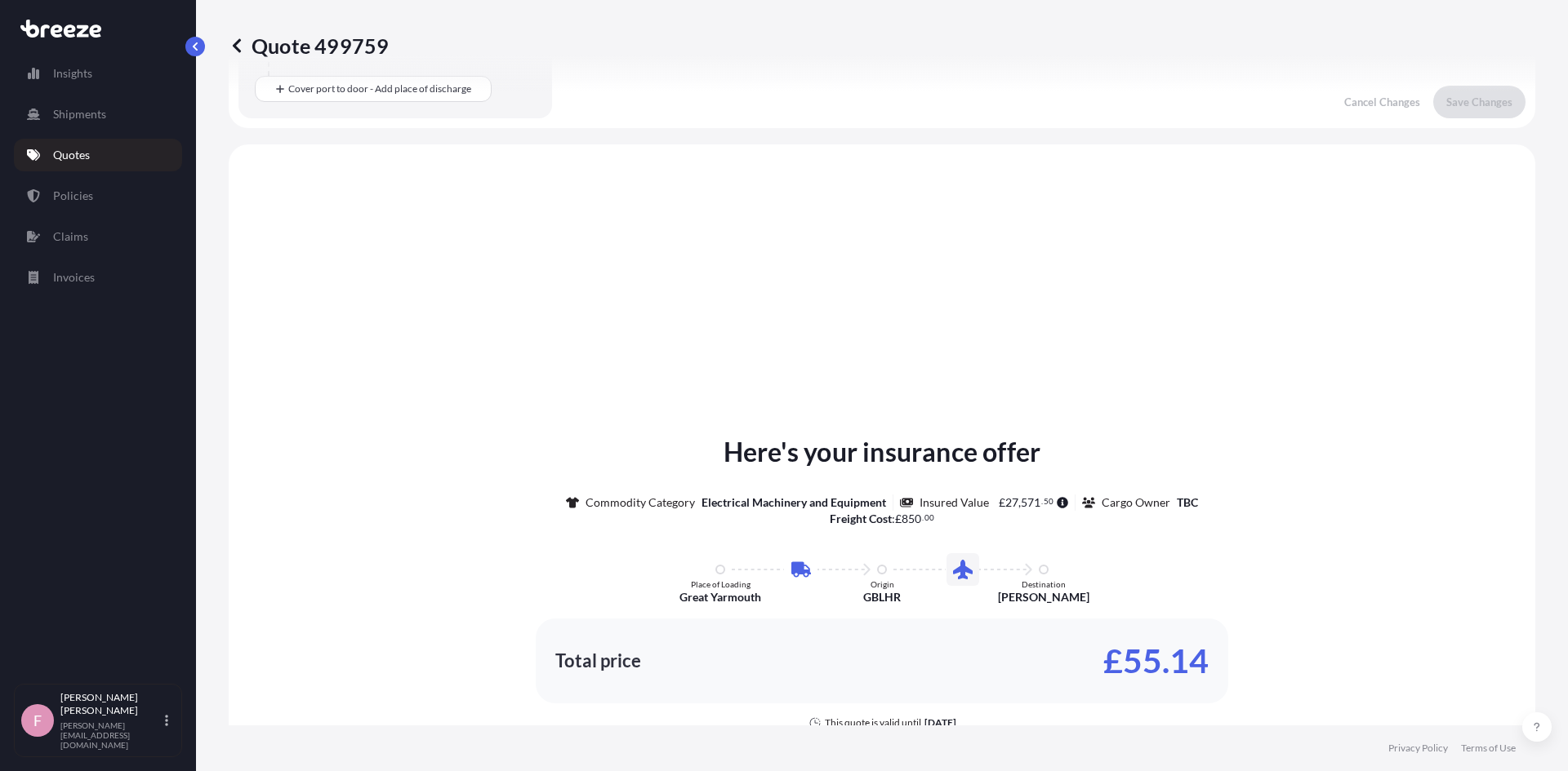
scroll to position [557, 0]
